Goal: Communication & Community: Answer question/provide support

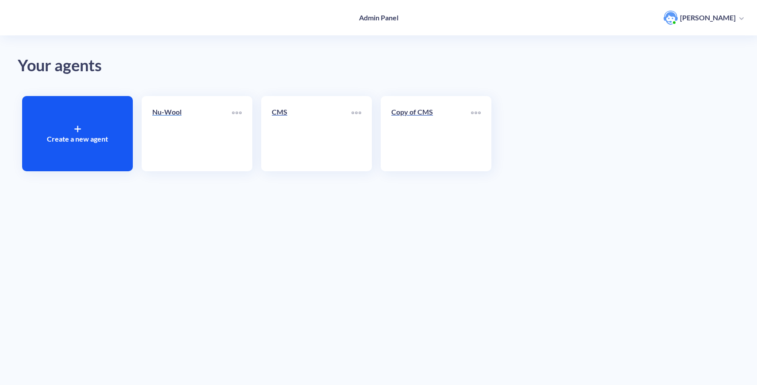
click at [201, 140] on link "Nu-Wool" at bounding box center [192, 134] width 80 height 54
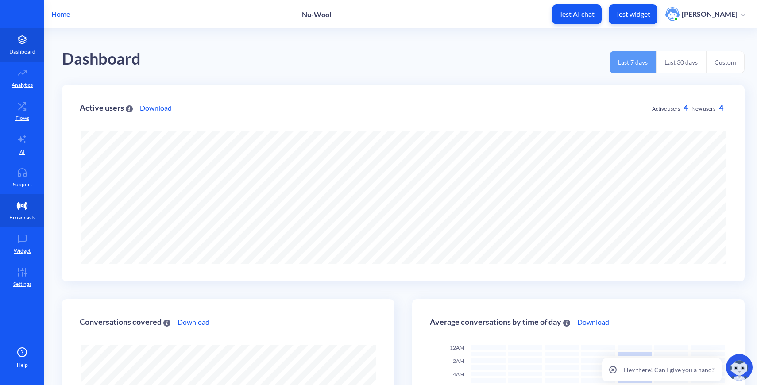
scroll to position [385, 757]
click at [25, 179] on link "Support" at bounding box center [22, 177] width 44 height 33
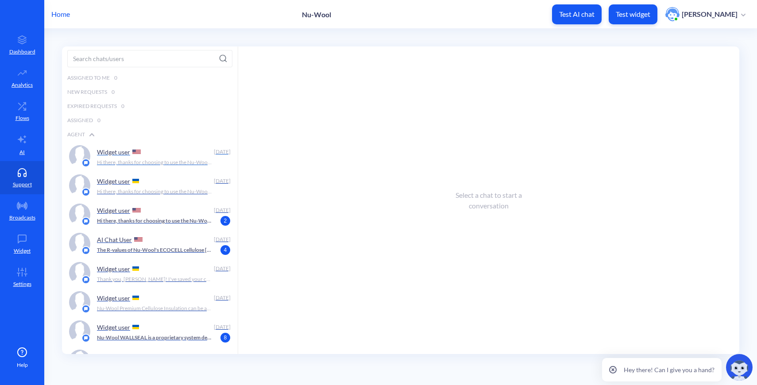
click at [168, 161] on p "Hi there, thanks for choosing to use the Nu-Wool Chatbot! How can I help you [D…" at bounding box center [154, 163] width 115 height 8
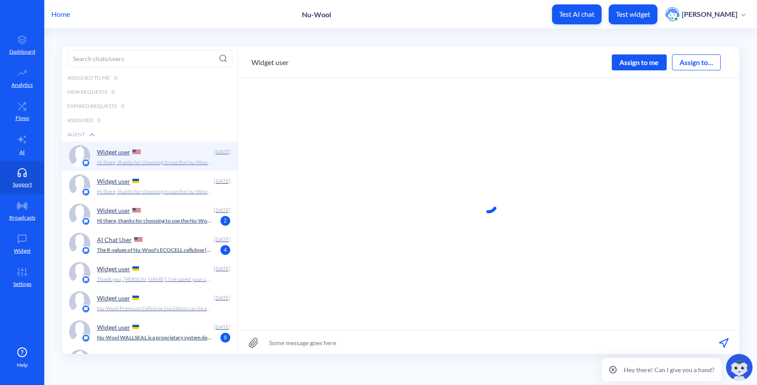
scroll to position [0, 0]
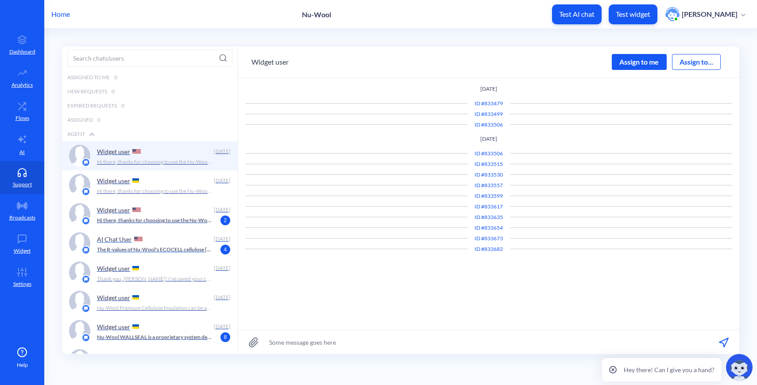
click at [178, 252] on p "The R-values of Nu-Wool's ECOCELL cellulose [PERSON_NAME] are as follows: - ECO…" at bounding box center [154, 250] width 115 height 8
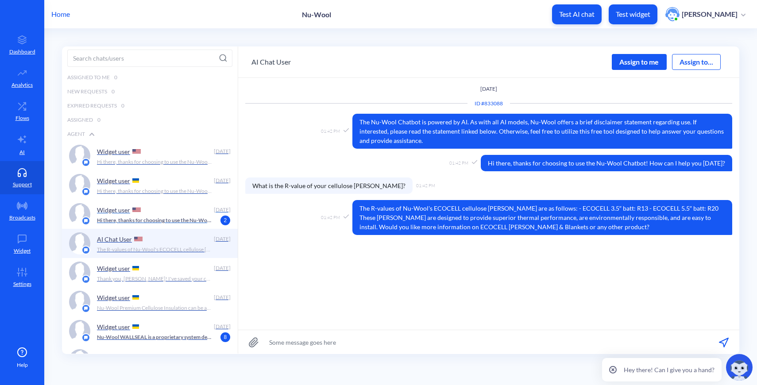
click at [161, 219] on p "Hi there, thanks for choosing to use the Nu-Wool Chatbot! How can I help you [D…" at bounding box center [154, 221] width 115 height 8
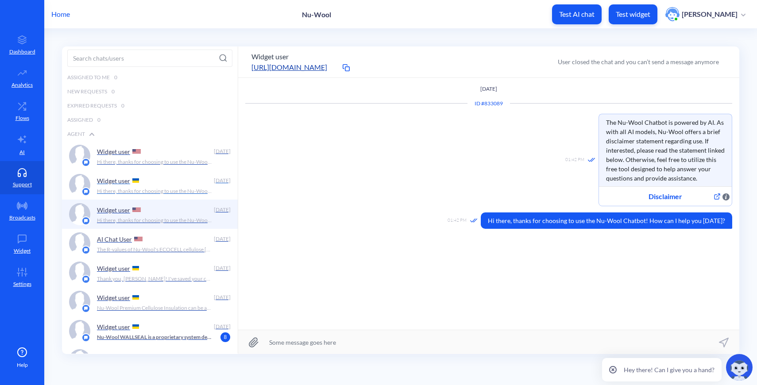
click at [146, 191] on p "Hi there, thanks for choosing to use the Nu-Wool Chatbot! How can I help you [D…" at bounding box center [154, 191] width 115 height 8
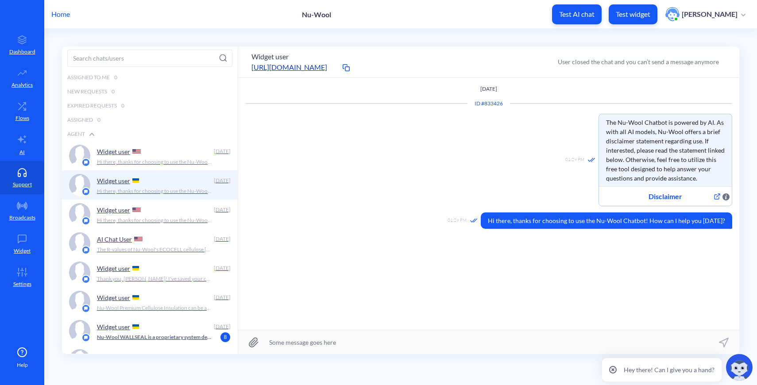
click at [150, 156] on div "Widget user" at bounding box center [153, 151] width 113 height 13
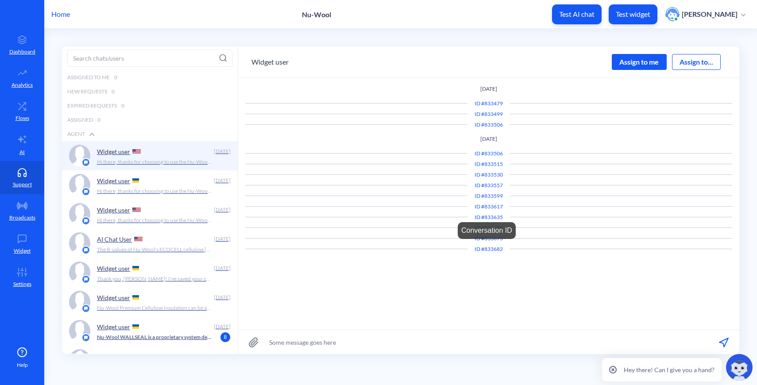
click at [481, 251] on div "ID # 833682" at bounding box center [489, 249] width 43 height 8
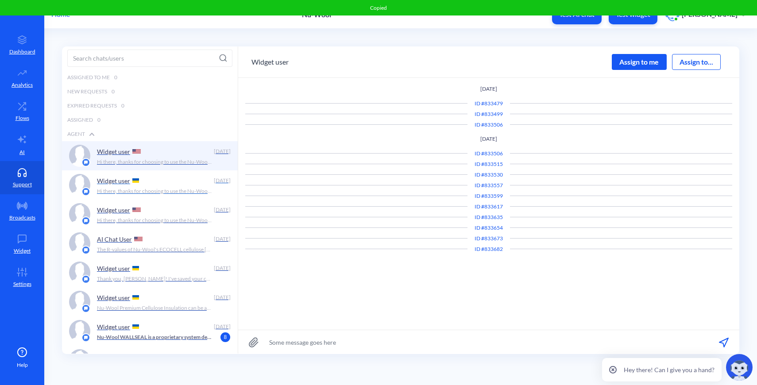
click at [168, 180] on div "Widget user" at bounding box center [153, 180] width 113 height 13
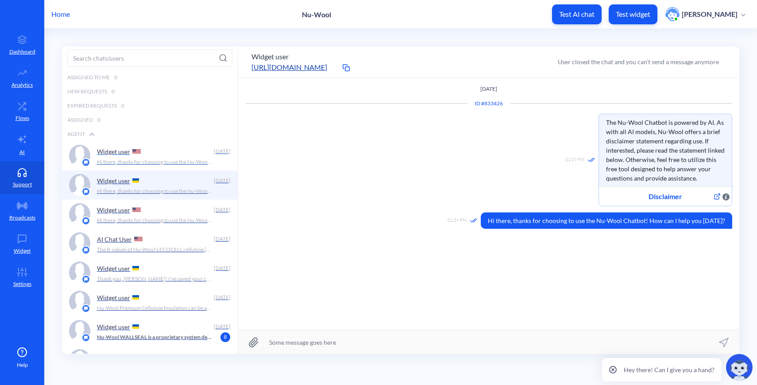
click at [165, 163] on p "Hi there, thanks for choosing to use the Nu-Wool Chatbot! How can I help you [D…" at bounding box center [154, 162] width 115 height 8
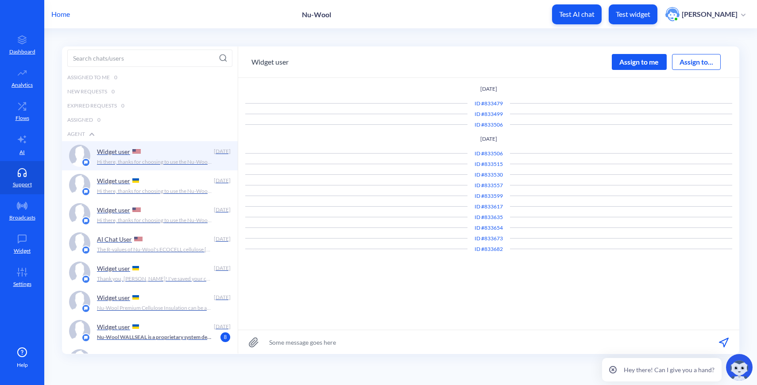
click at [64, 11] on p "Home" at bounding box center [60, 14] width 19 height 11
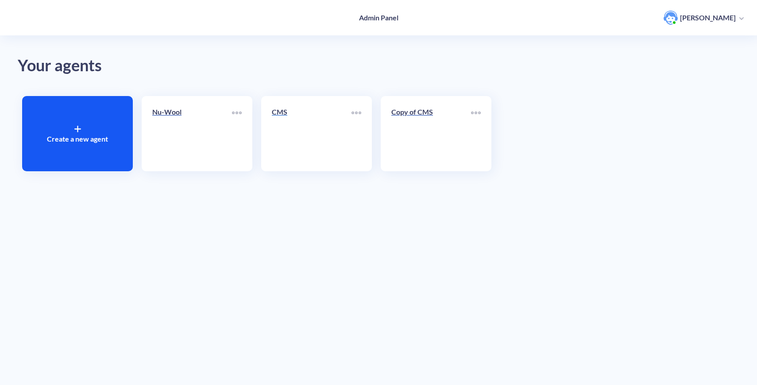
click at [295, 153] on link "CMS" at bounding box center [312, 134] width 80 height 54
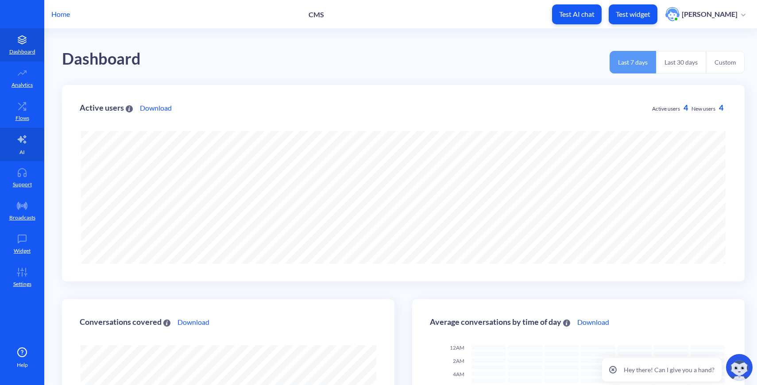
scroll to position [385, 757]
click at [27, 187] on p "Support" at bounding box center [22, 185] width 19 height 8
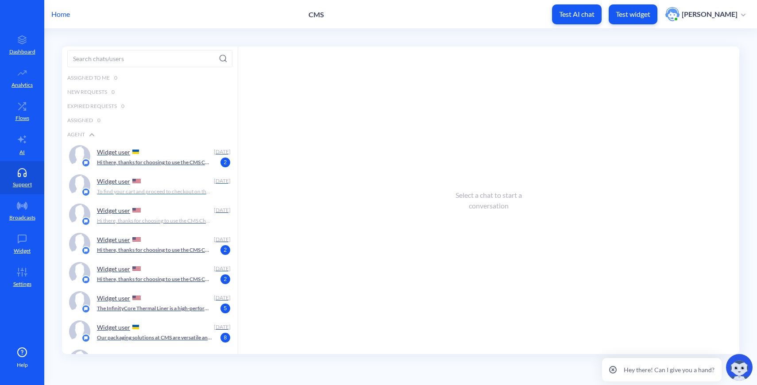
click at [150, 181] on div "Widget user" at bounding box center [153, 181] width 113 height 13
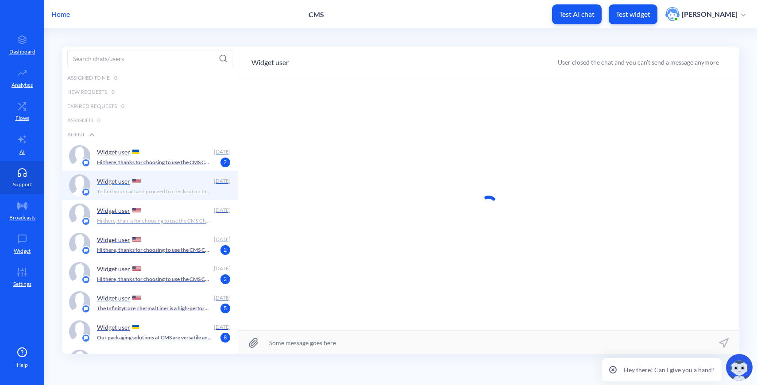
scroll to position [0, 0]
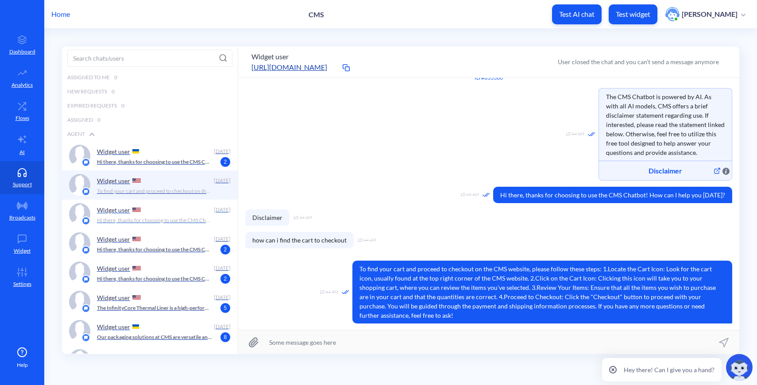
click at [159, 217] on p "Hi there, thanks for choosing to use the CMS Chatbot! How can I help you [DATE]?" at bounding box center [154, 221] width 115 height 8
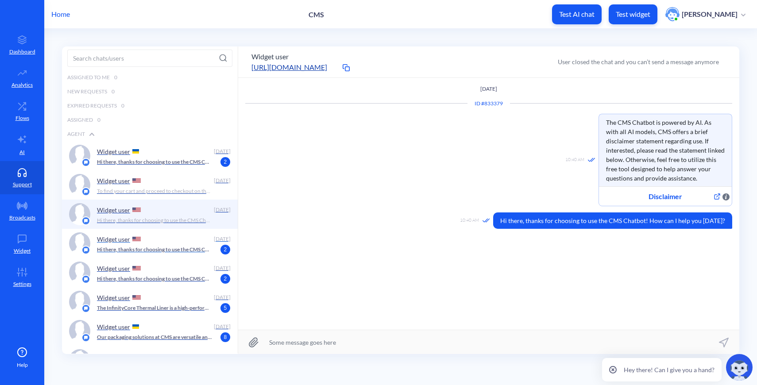
click at [162, 247] on p "Hi there, thanks for choosing to use the CMS Chatbot! How can I help you [DATE]?" at bounding box center [154, 250] width 115 height 8
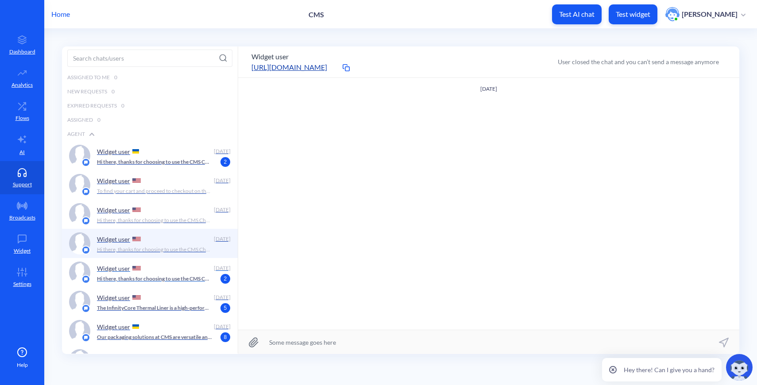
click at [165, 275] on p "Hi there, thanks for choosing to use the CMS Chatbot! How can I help you [DATE]?" at bounding box center [154, 279] width 115 height 8
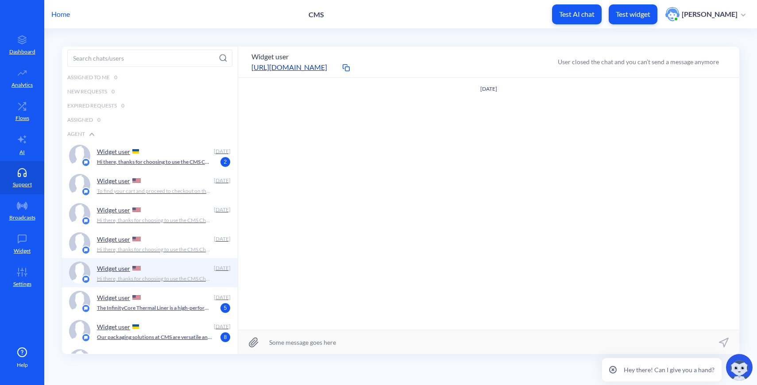
click at [163, 308] on p "The InfinityCore Thermal Liner is a high-performance, eco-friendly thermal pack…" at bounding box center [154, 308] width 115 height 8
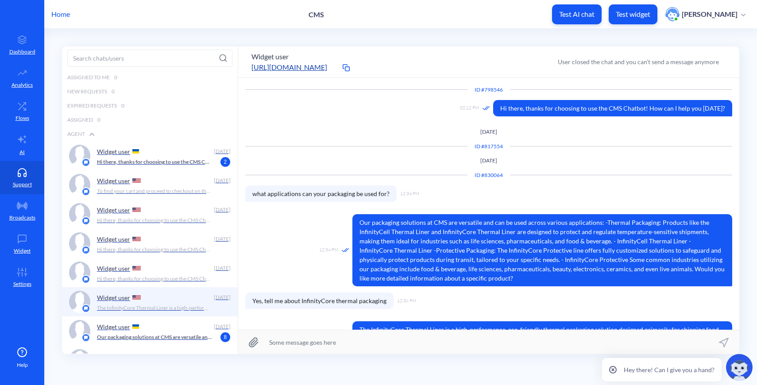
scroll to position [93, 0]
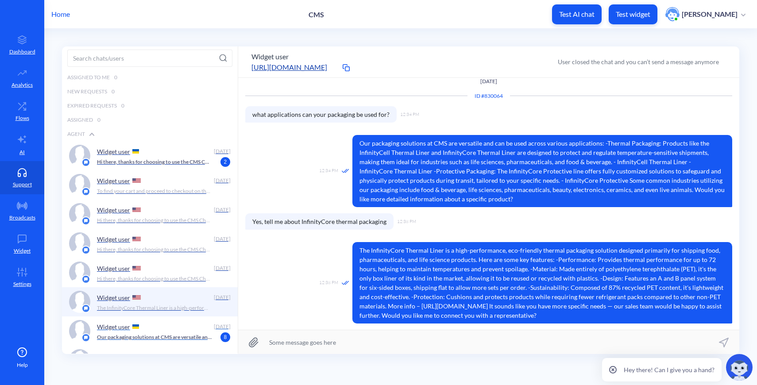
click at [168, 334] on p "Our packaging solutions at CMS are versatile and can be used for a wide range o…" at bounding box center [154, 338] width 115 height 8
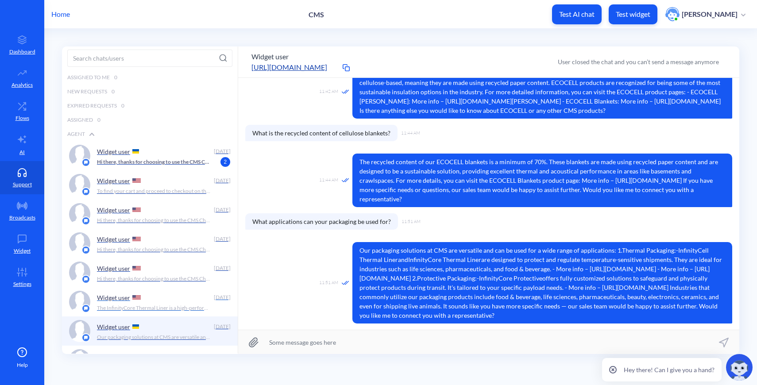
click at [171, 305] on p "The InfinityCore Thermal Liner is a high-performance, eco-friendly thermal pack…" at bounding box center [154, 308] width 115 height 8
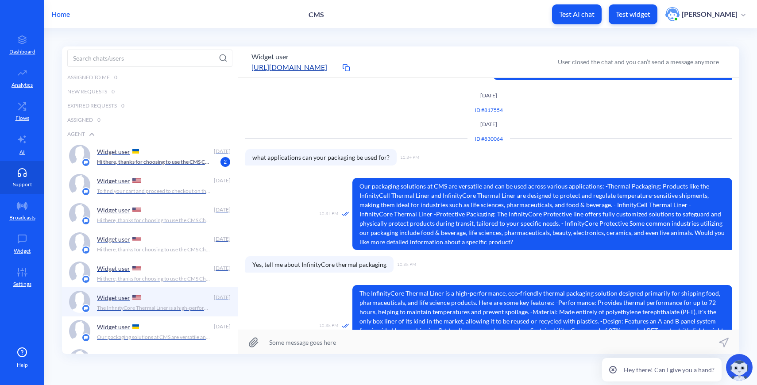
scroll to position [93, 0]
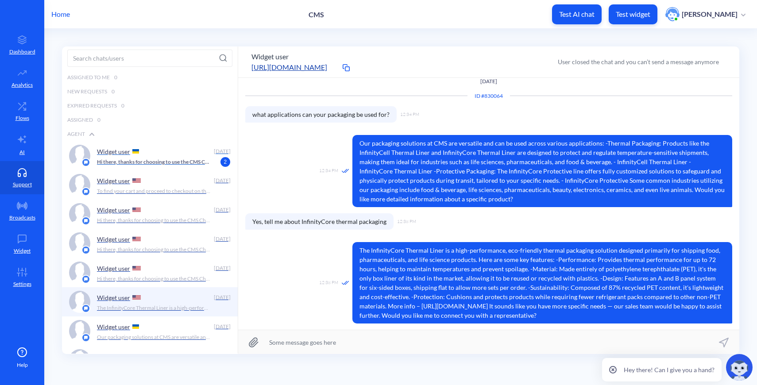
click at [160, 168] on div "Widget user [DATE] Hi there, thanks for choosing to use the CMS Chatbot! How ca…" at bounding box center [150, 155] width 176 height 29
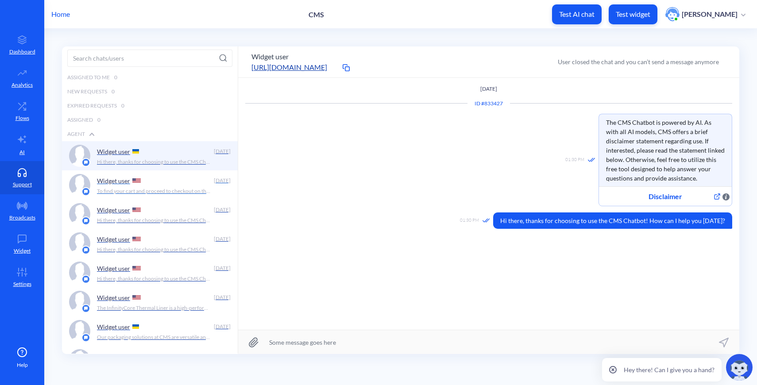
click at [165, 187] on p "To find your cart and proceed to checkout on the CMS website, please follow the…" at bounding box center [154, 191] width 115 height 8
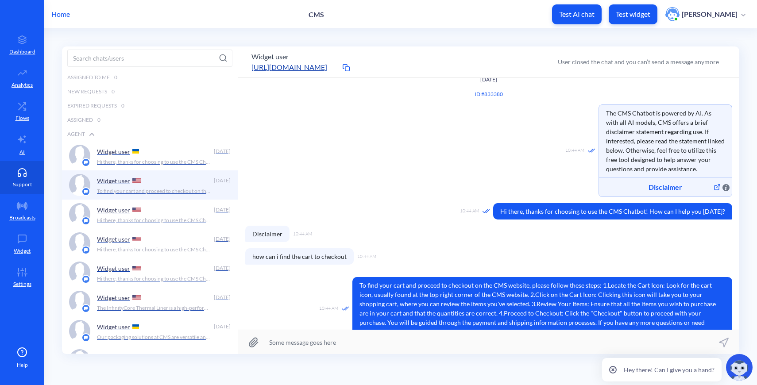
scroll to position [26, 0]
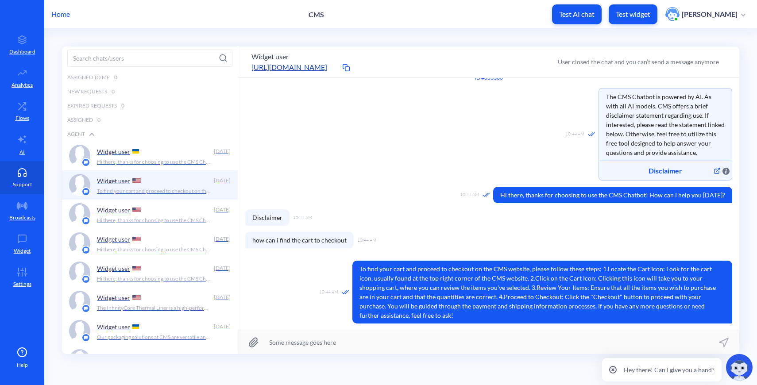
click at [58, 12] on p "Home" at bounding box center [60, 14] width 19 height 11
